Goal: Navigation & Orientation: Find specific page/section

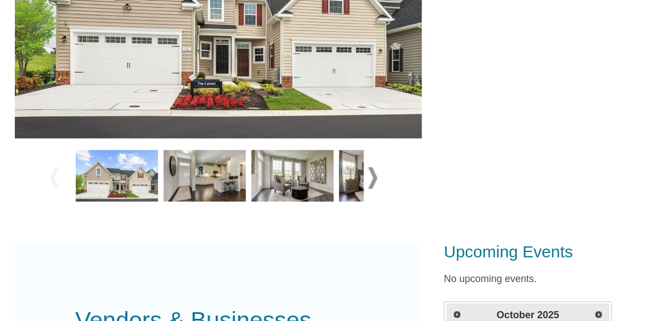
scroll to position [371, 0]
click at [377, 177] on span at bounding box center [372, 177] width 9 height 21
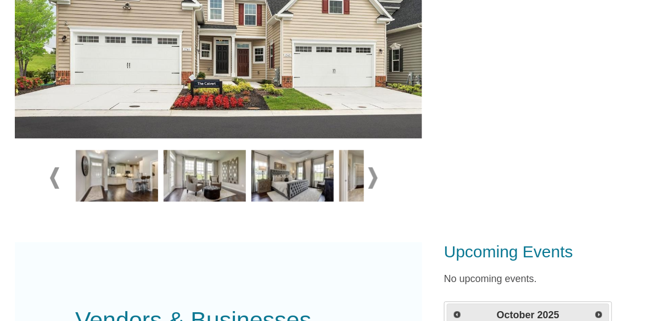
click at [371, 174] on span at bounding box center [372, 177] width 9 height 21
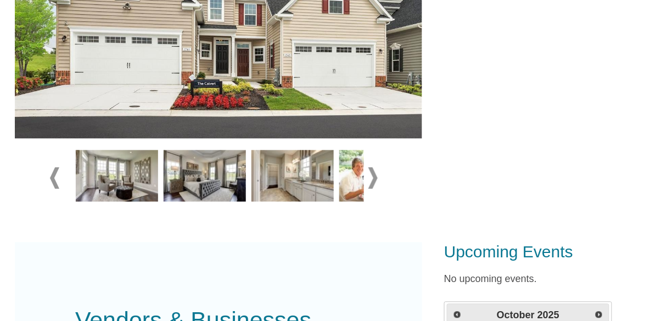
click at [375, 180] on span at bounding box center [372, 177] width 9 height 21
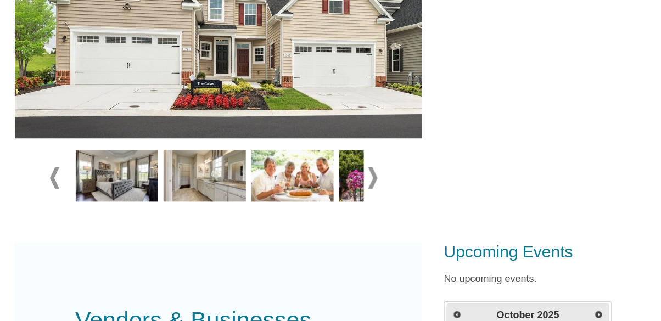
click at [376, 180] on span at bounding box center [372, 177] width 9 height 21
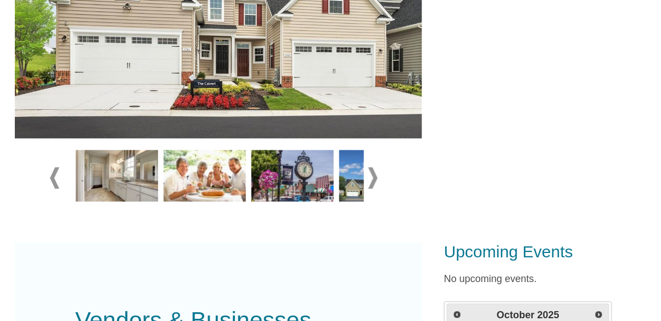
click at [376, 180] on span at bounding box center [372, 177] width 9 height 21
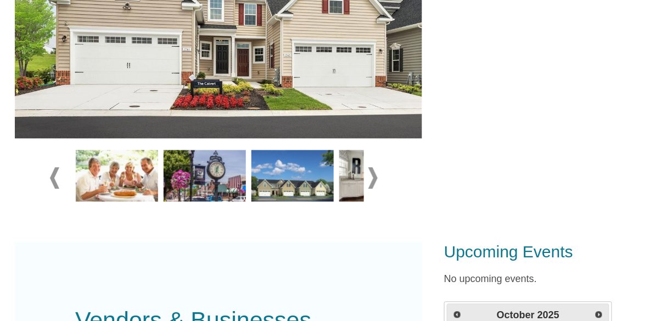
click at [376, 180] on span at bounding box center [372, 177] width 9 height 21
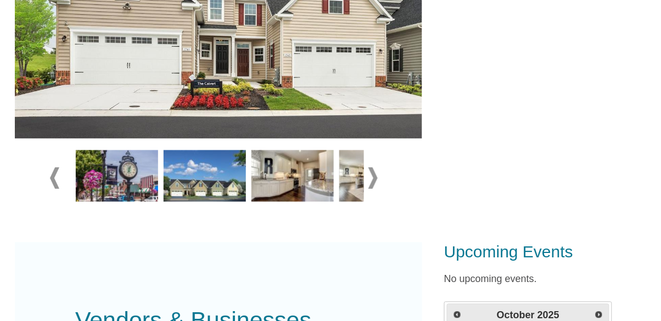
click at [369, 181] on span at bounding box center [372, 177] width 9 height 21
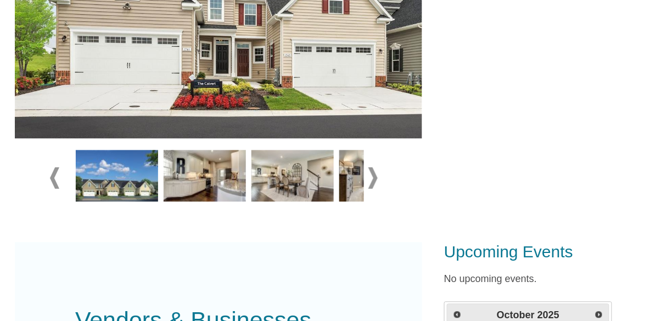
click at [376, 183] on span at bounding box center [372, 177] width 9 height 21
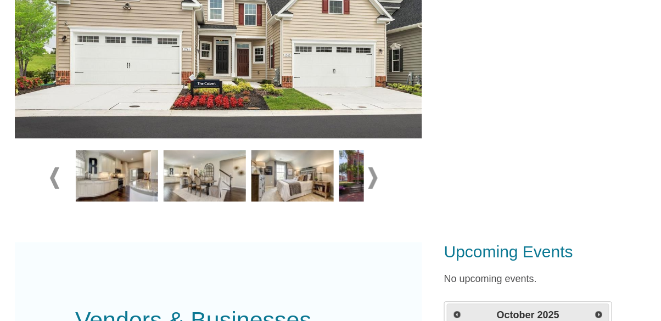
click at [376, 183] on span at bounding box center [372, 177] width 9 height 21
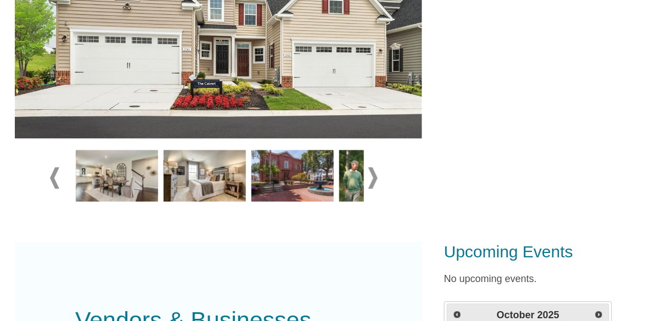
click at [371, 181] on span at bounding box center [372, 177] width 9 height 21
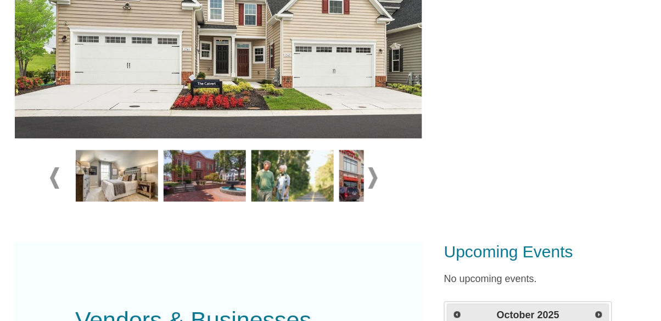
click at [374, 184] on span at bounding box center [372, 177] width 9 height 21
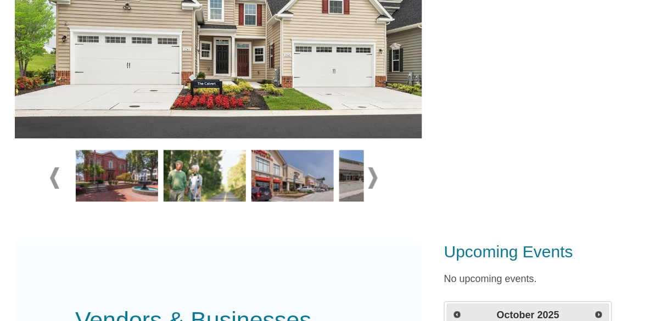
click at [370, 180] on span at bounding box center [372, 177] width 9 height 21
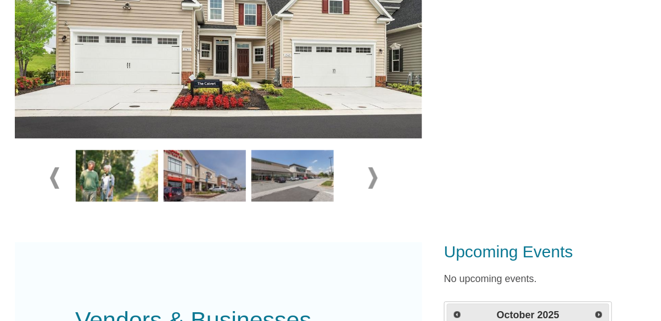
click at [371, 180] on span at bounding box center [372, 177] width 9 height 21
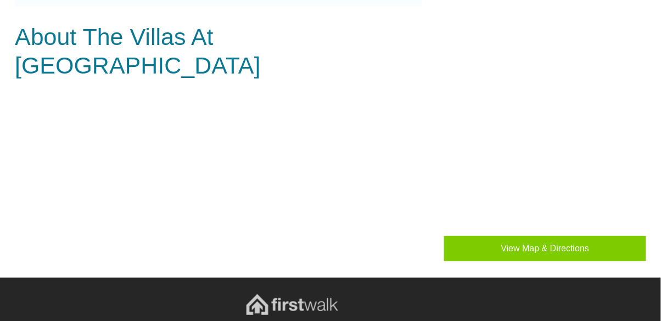
scroll to position [868, 0]
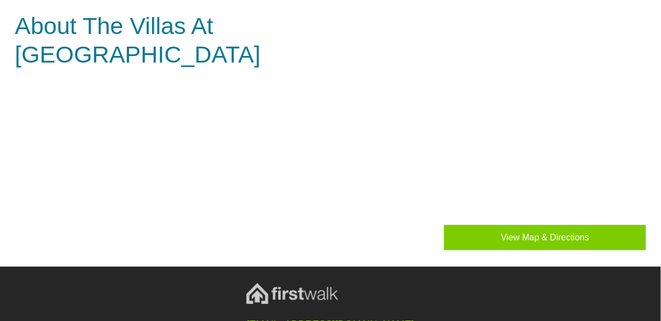
click at [267, 21] on h3 "About The Villas At [GEOGRAPHIC_DATA]" at bounding box center [218, 40] width 407 height 57
click at [275, 29] on h3 "About The Villas At [GEOGRAPHIC_DATA]" at bounding box center [218, 40] width 407 height 57
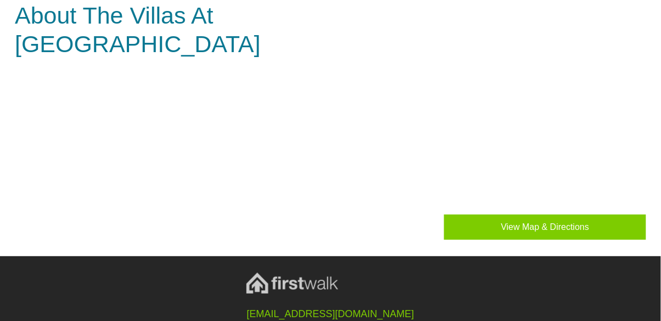
scroll to position [889, 0]
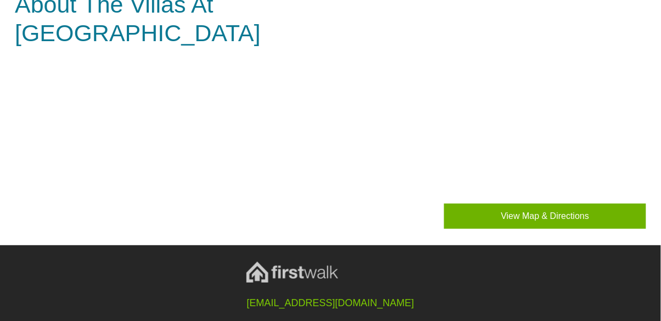
click at [566, 218] on button "View Map & Directions" at bounding box center [545, 216] width 202 height 25
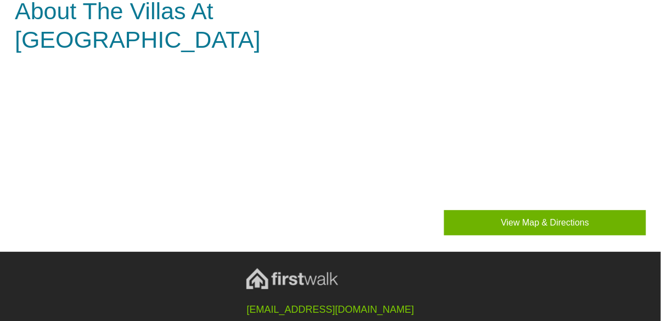
scroll to position [868, 0]
